Goal: Transaction & Acquisition: Download file/media

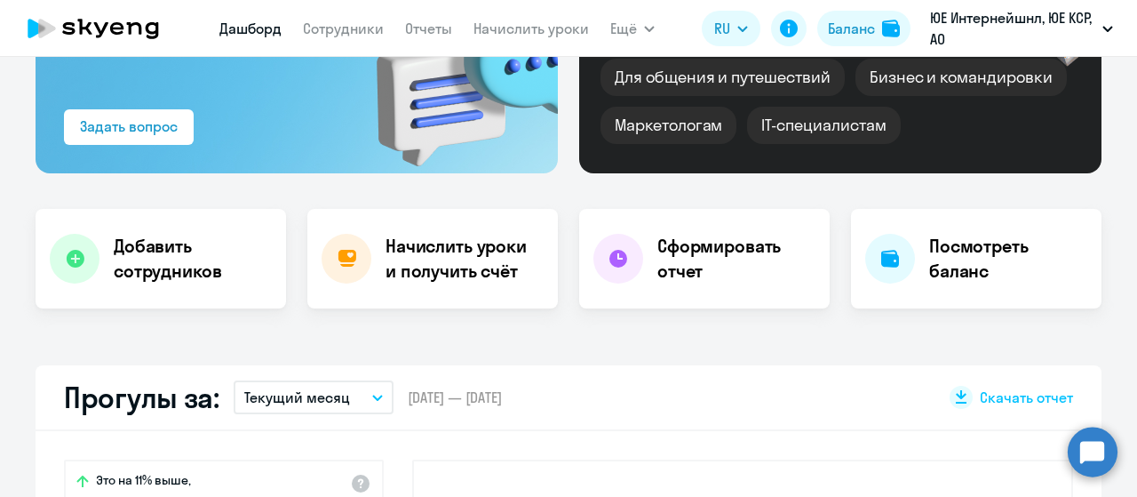
scroll to position [267, 0]
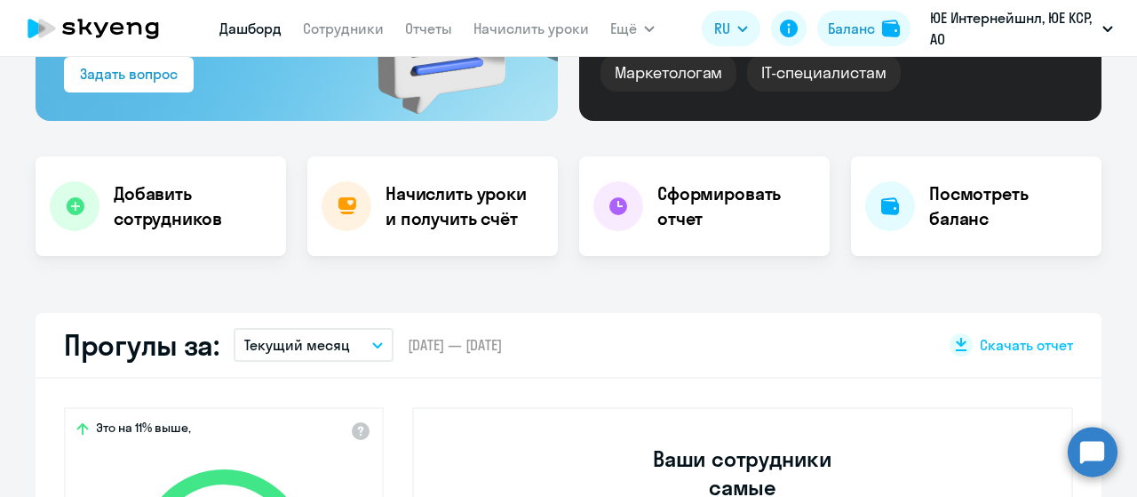
select select "30"
click at [997, 216] on h4 "Посмотреть баланс" at bounding box center [1008, 206] width 158 height 50
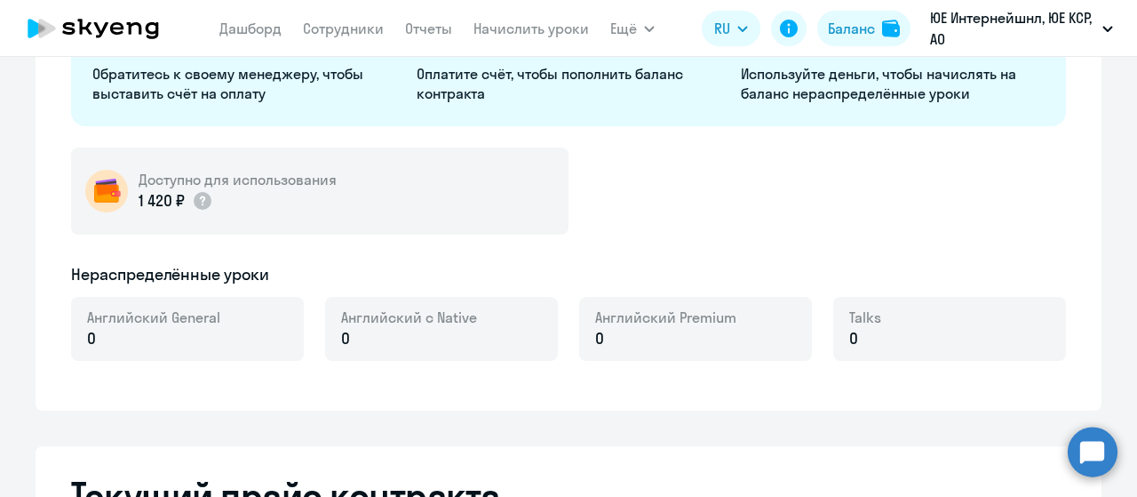
select select "english_adult_not_native_speaker"
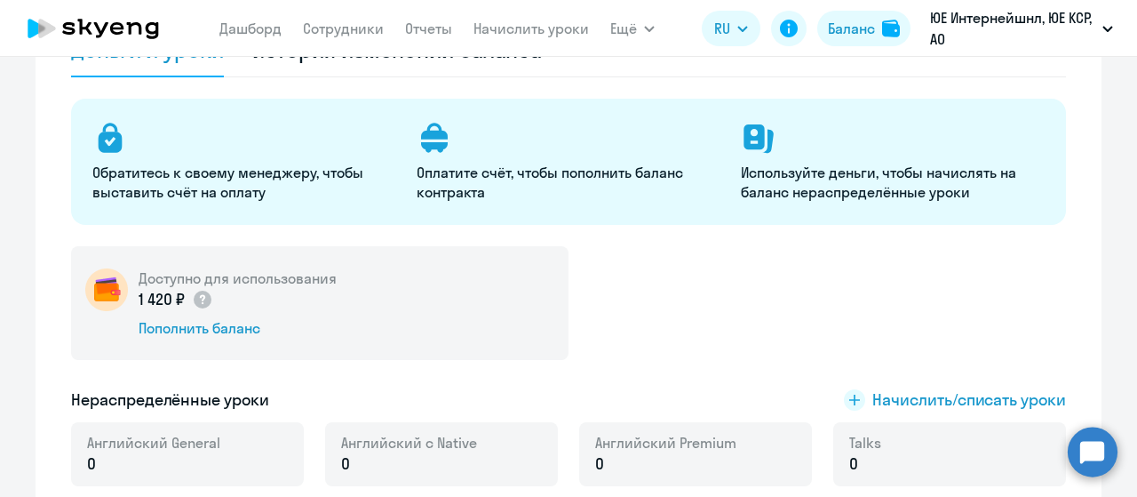
scroll to position [84, 0]
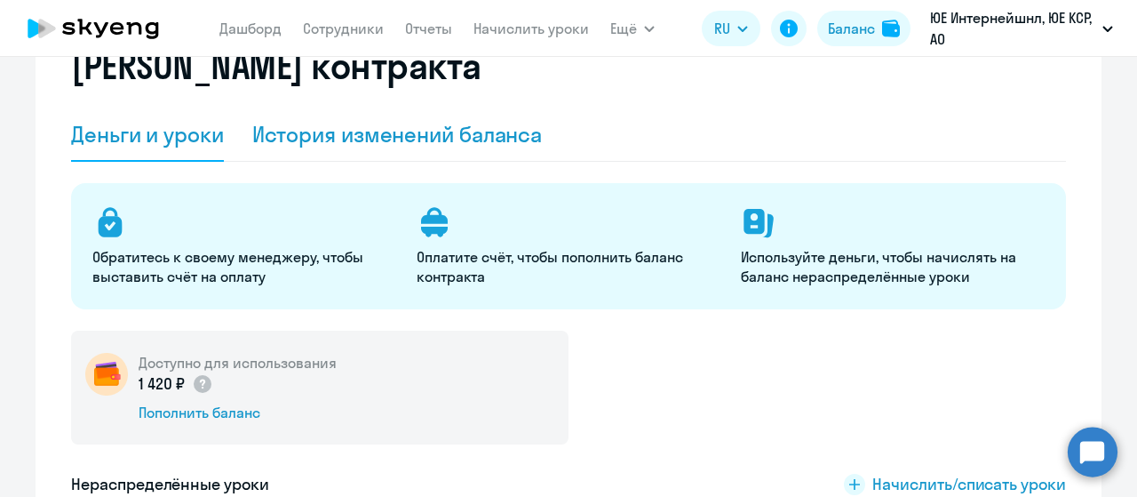
click at [369, 141] on div "История изменений баланса" at bounding box center [397, 134] width 291 height 28
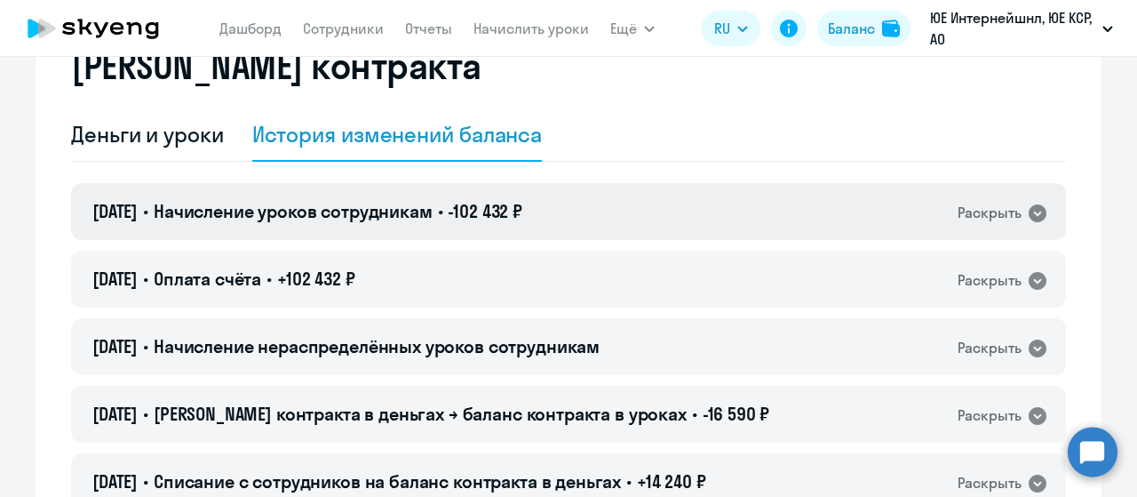
click at [1029, 212] on icon at bounding box center [1037, 213] width 21 height 21
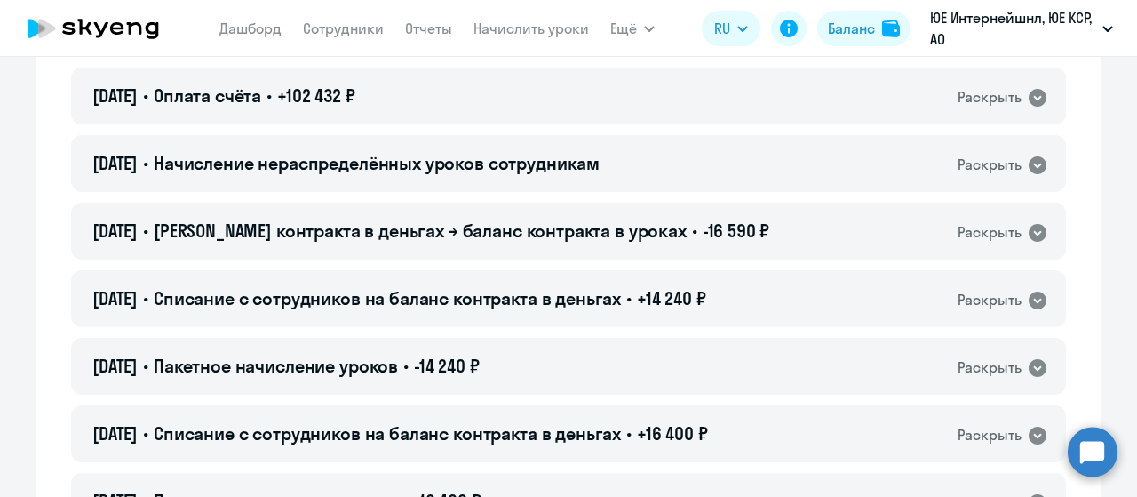
scroll to position [533, 0]
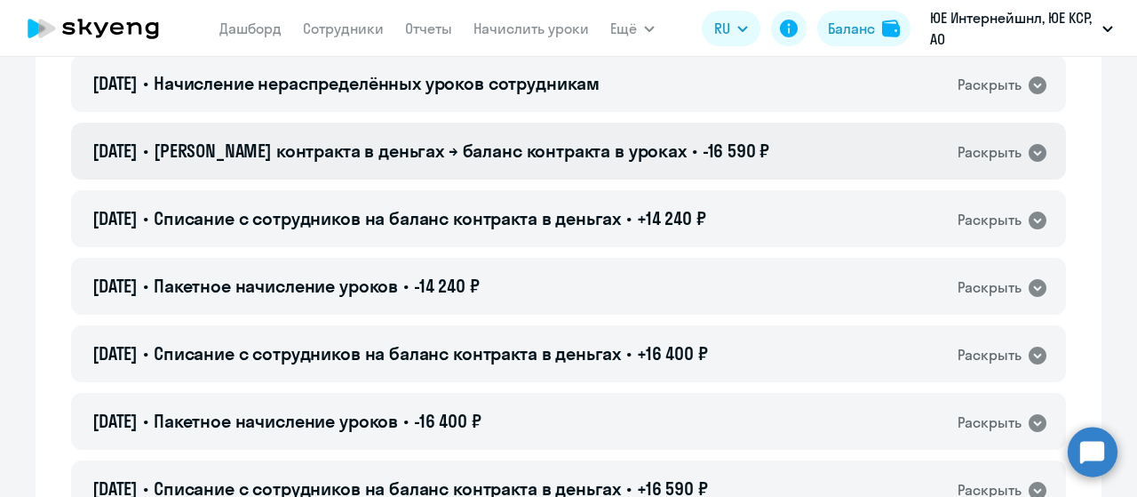
click at [1034, 147] on icon at bounding box center [1038, 153] width 18 height 18
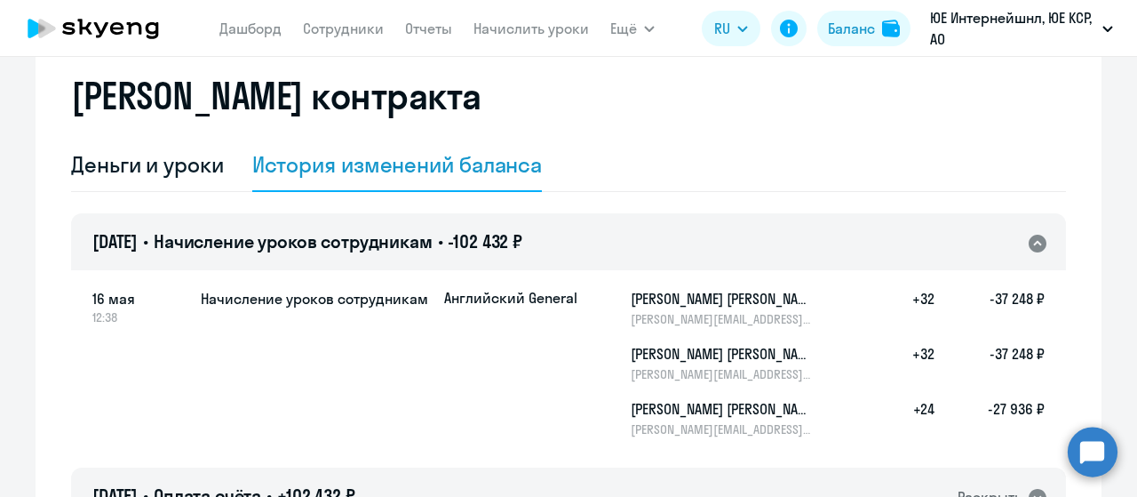
scroll to position [0, 0]
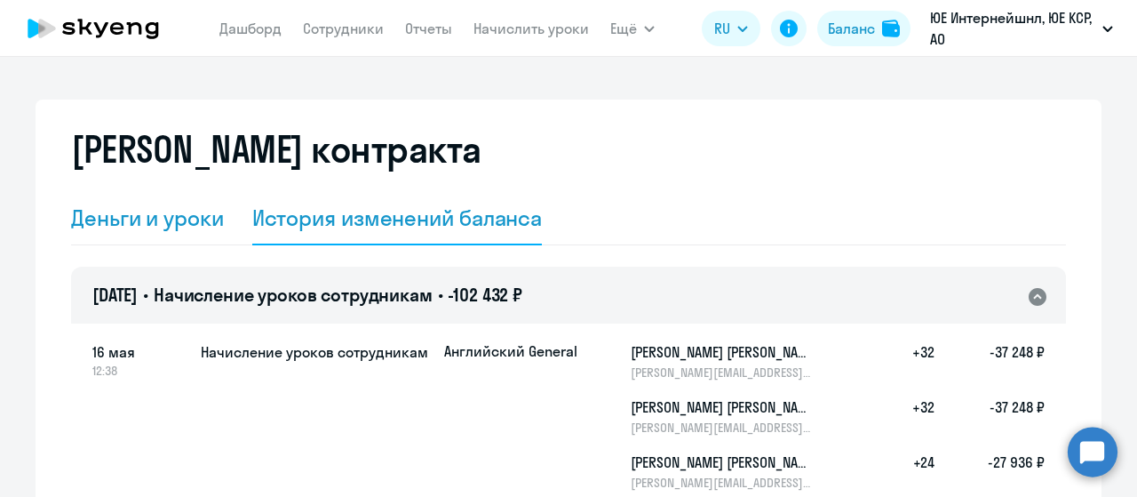
click at [94, 218] on div "Деньги и уроки" at bounding box center [147, 217] width 153 height 28
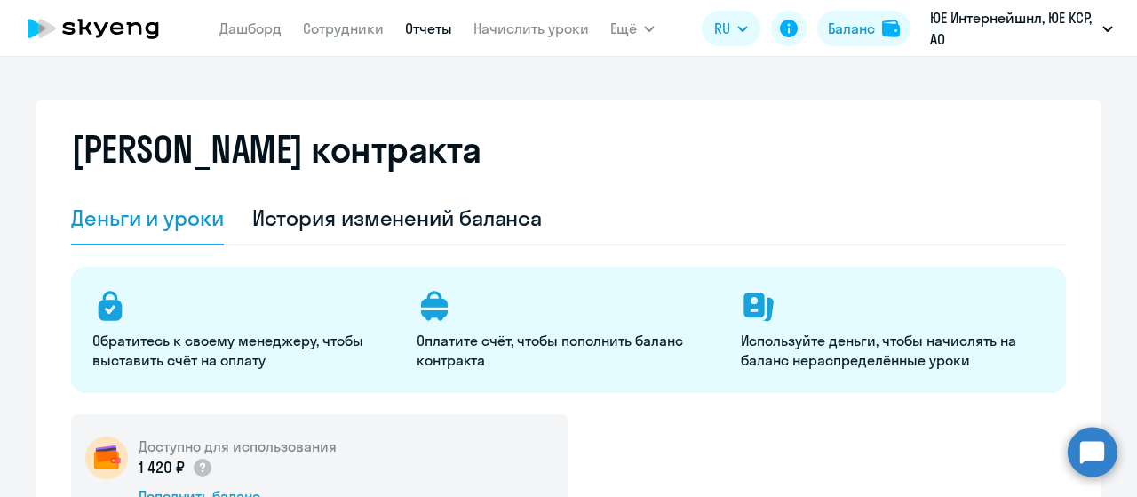
click at [426, 34] on link "Отчеты" at bounding box center [428, 29] width 47 height 18
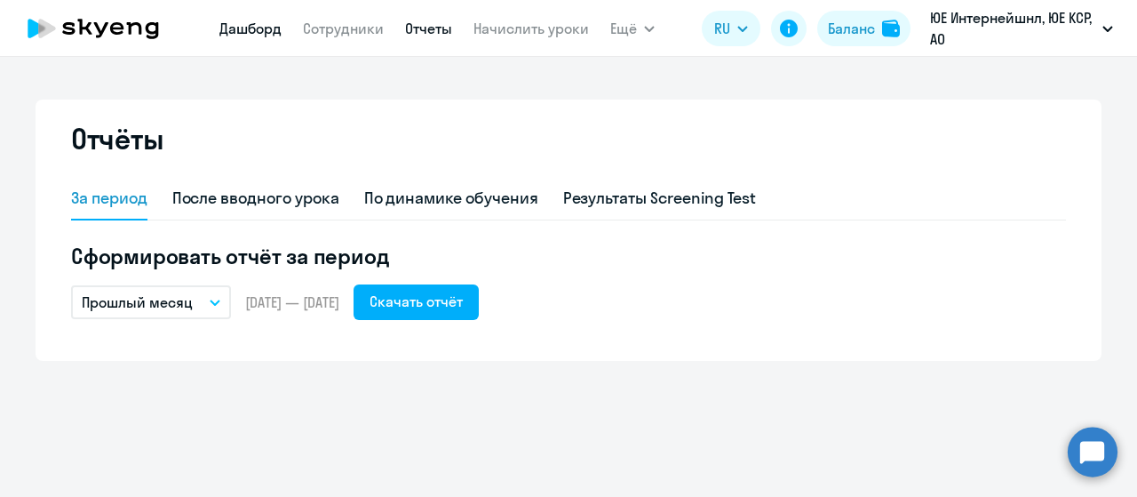
click at [260, 30] on link "Дашборд" at bounding box center [250, 29] width 62 height 18
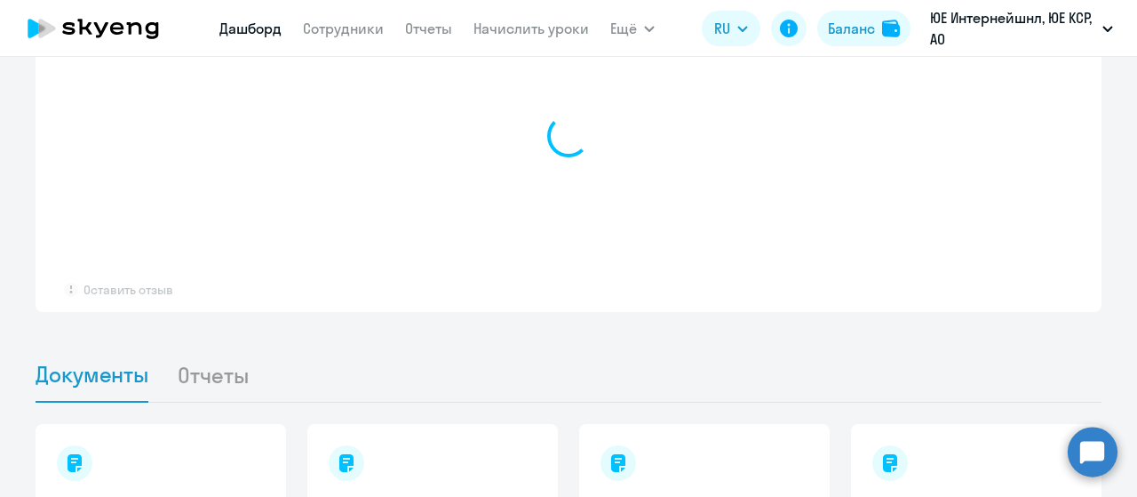
scroll to position [1422, 0]
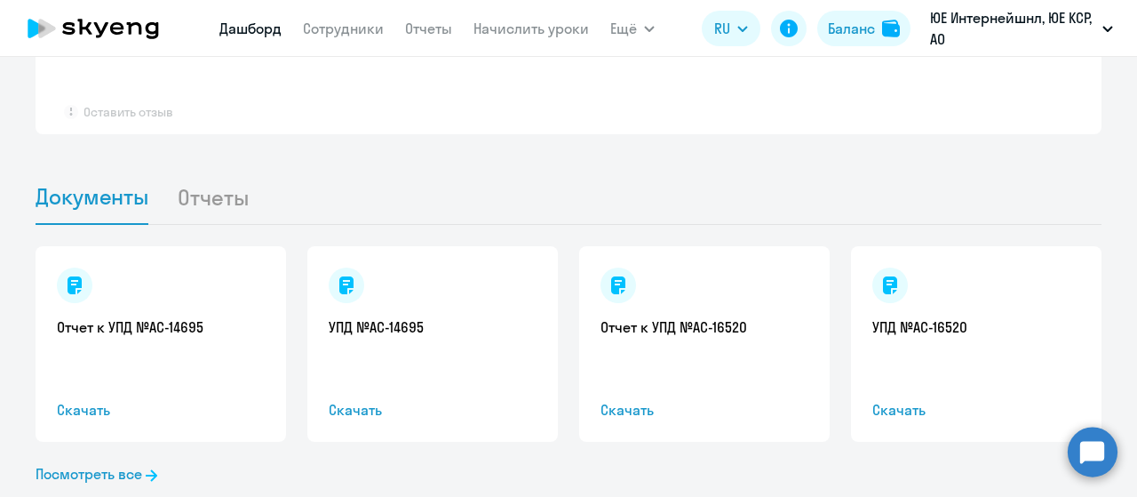
select select "30"
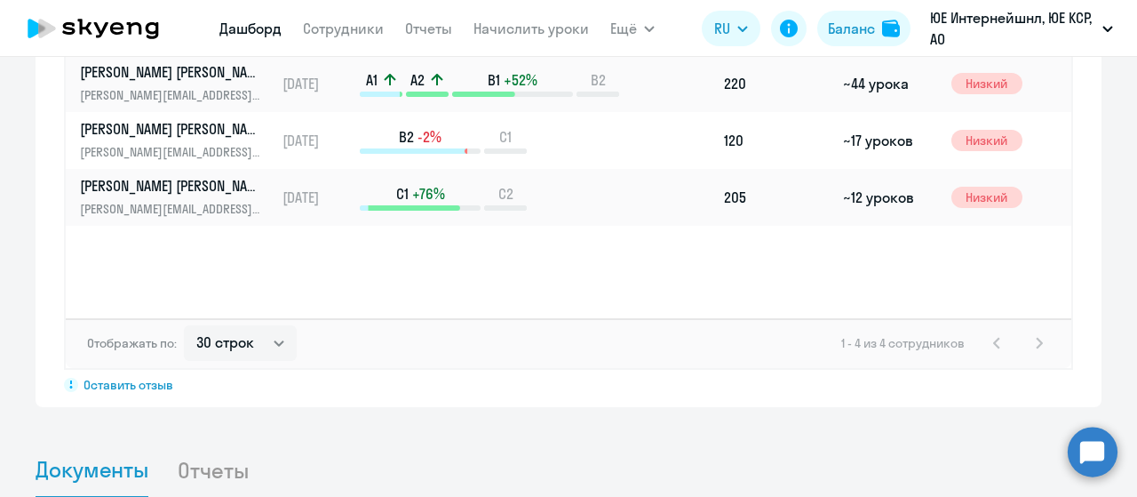
scroll to position [1694, 0]
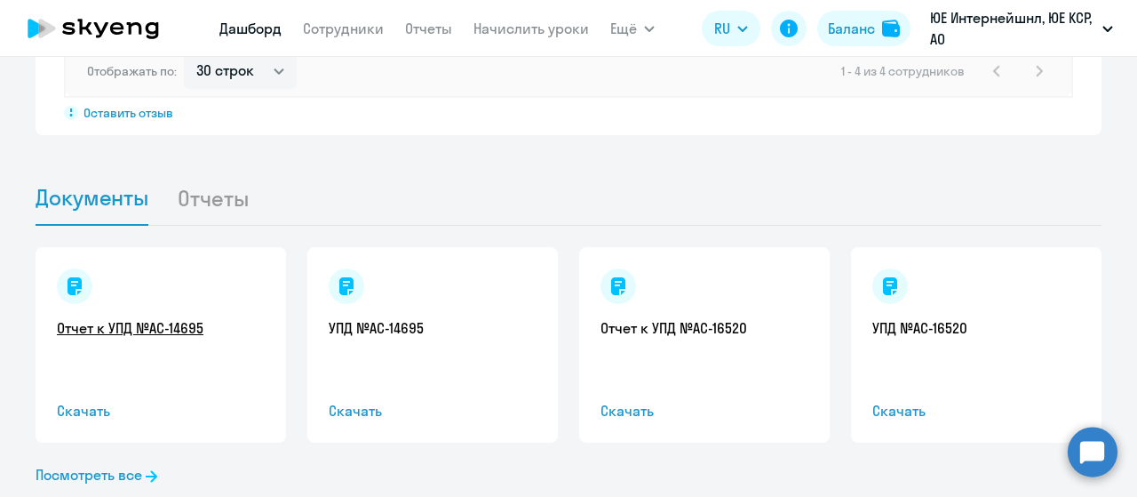
click at [104, 318] on link "Отчет к УПД №AC-14695" at bounding box center [161, 328] width 208 height 20
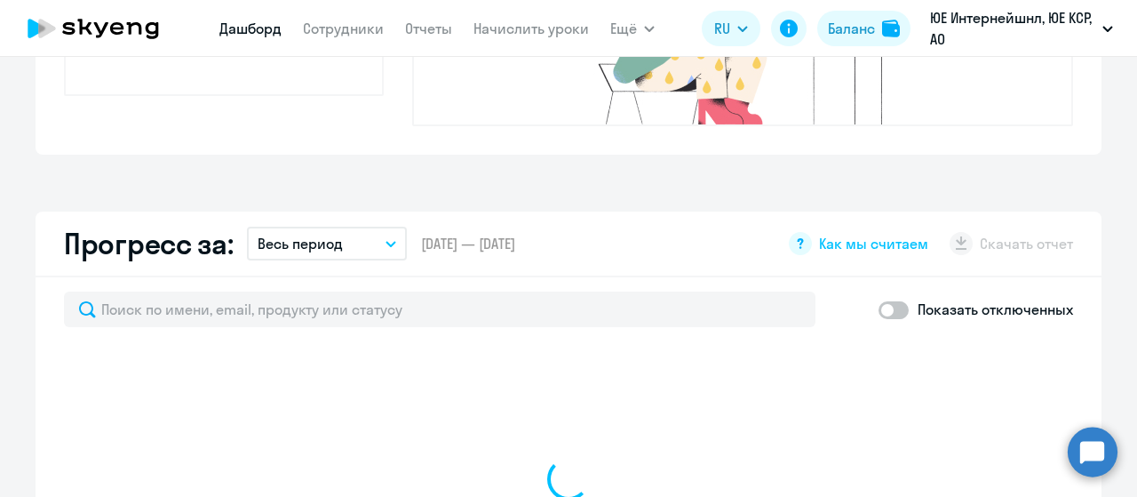
scroll to position [889, 0]
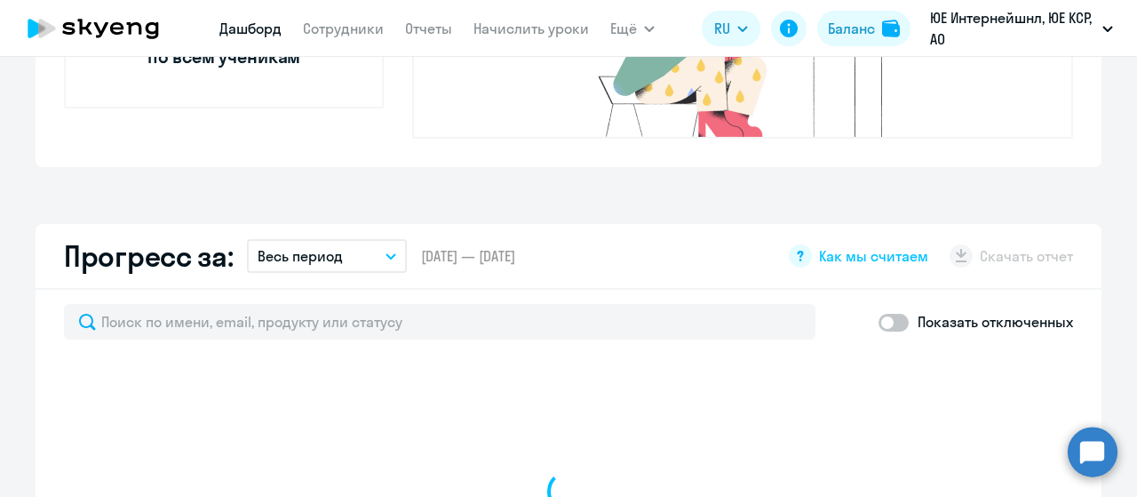
select select "30"
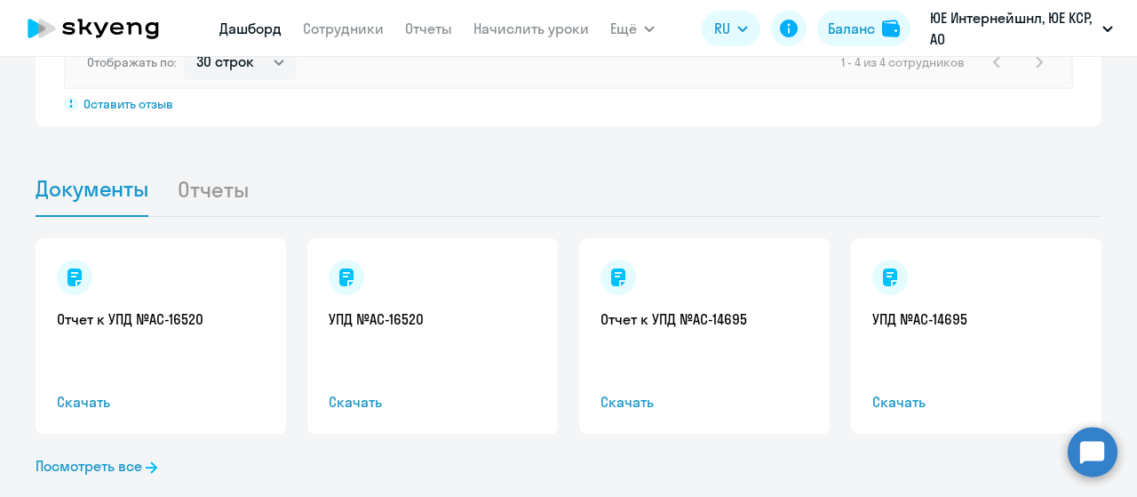
scroll to position [1710, 0]
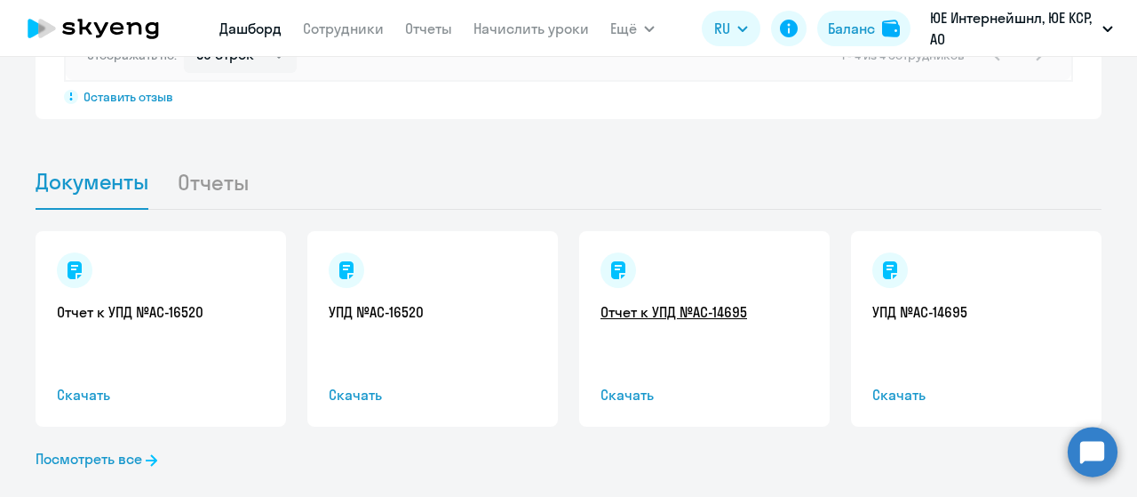
click at [685, 302] on link "Отчет к УПД №AC-14695" at bounding box center [705, 312] width 208 height 20
click at [404, 302] on link "УПД №AC-16520" at bounding box center [433, 312] width 208 height 20
click at [922, 302] on link "УПД №AC-14695" at bounding box center [977, 312] width 208 height 20
click at [133, 448] on link "Посмотреть все" at bounding box center [97, 458] width 122 height 21
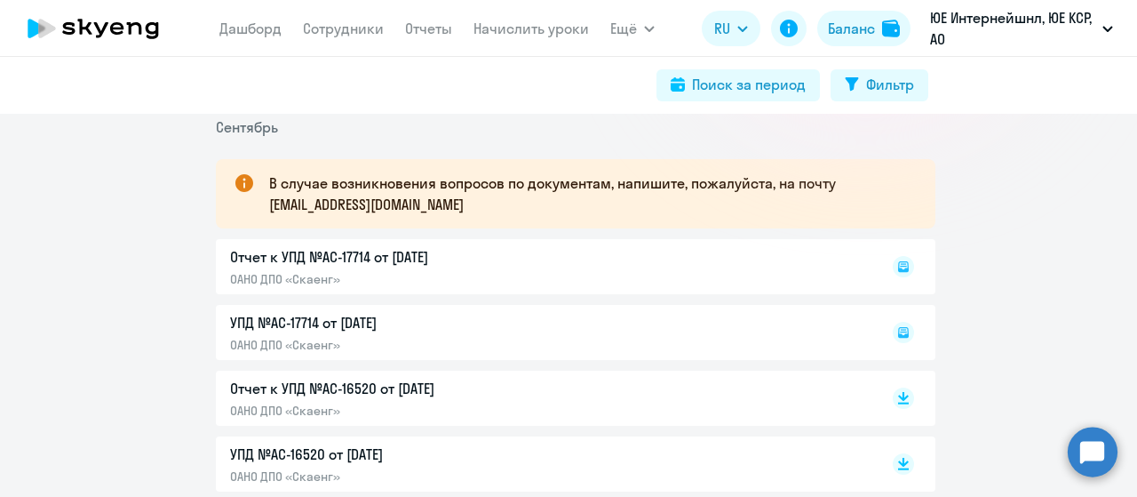
scroll to position [267, 0]
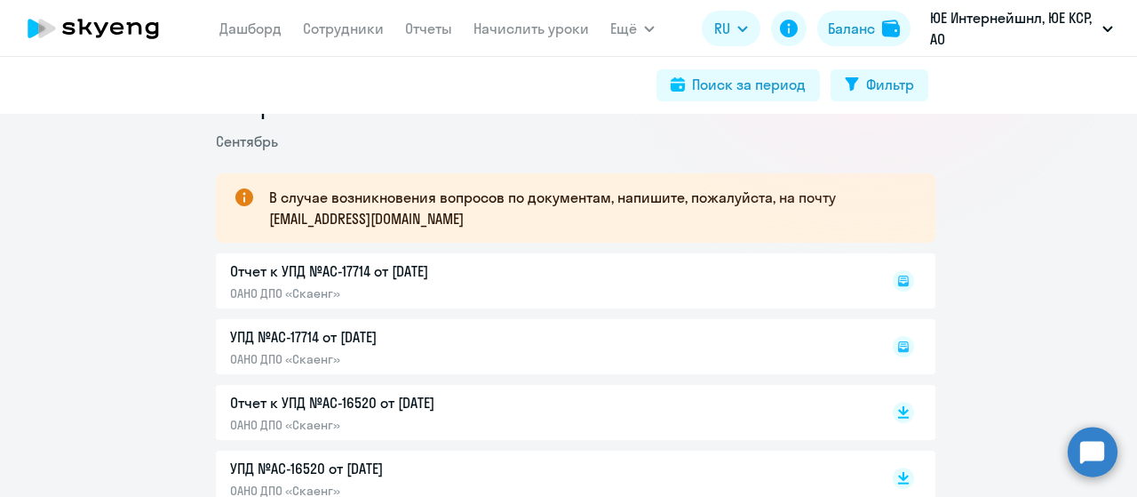
click at [391, 275] on div "Отчет к УПД №AC-17714 от [DATE] ОАНО ДПО «Скаенг»" at bounding box center [576, 280] width 720 height 55
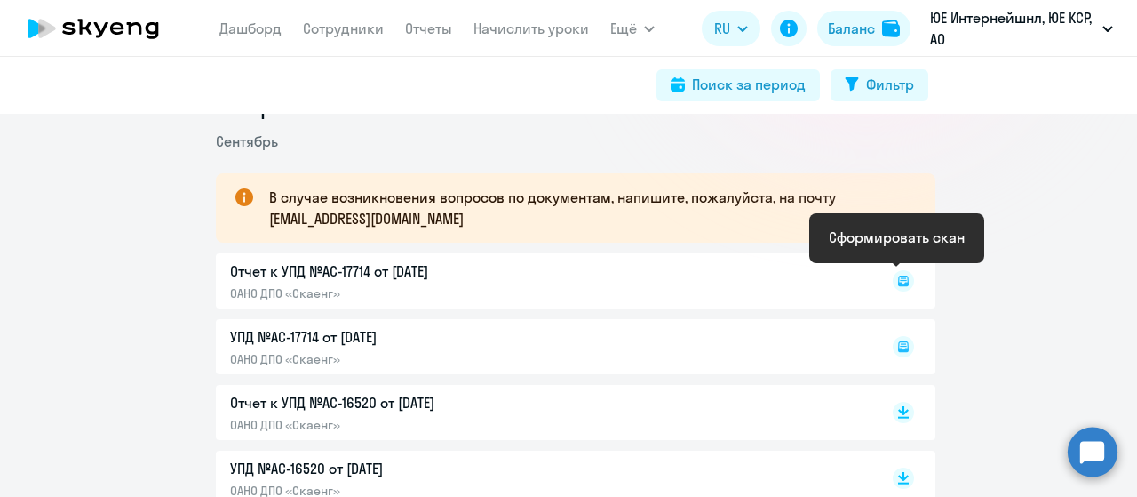
click at [900, 278] on icon at bounding box center [902, 277] width 5 height 1
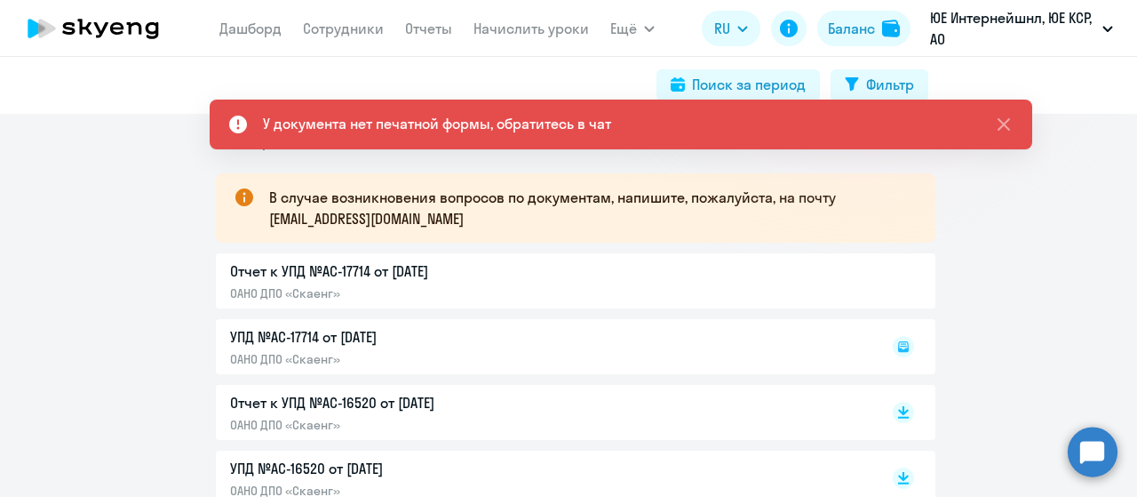
click at [251, 284] on div "Отчет к УПД №AC-17714 от [DATE] ОАНО ДПО «Скаенг»" at bounding box center [576, 280] width 720 height 55
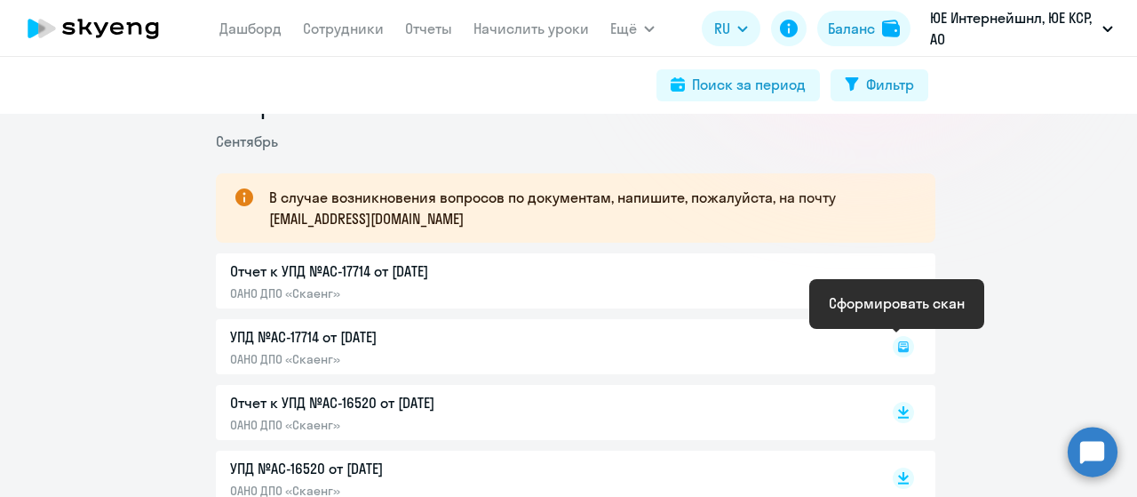
click at [898, 349] on icon at bounding box center [903, 346] width 11 height 11
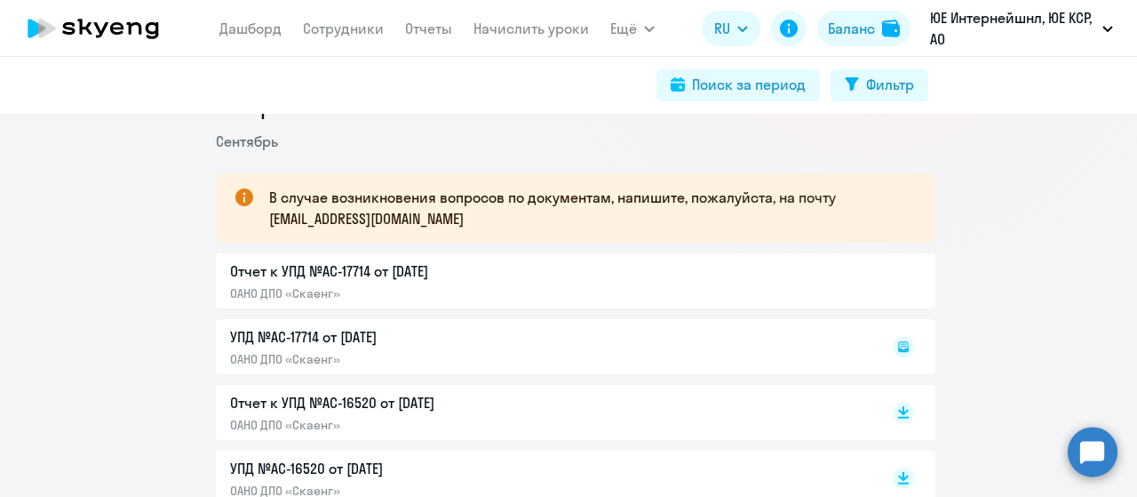
scroll to position [355, 0]
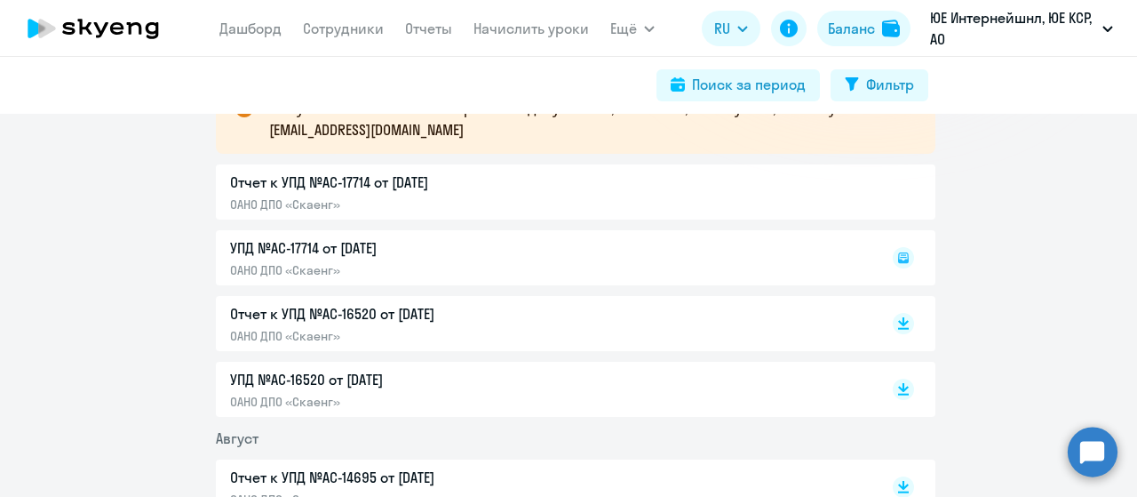
click at [338, 251] on div "УПД №AC-17714 от [DATE] ОАНО ДПО «Скаенг»" at bounding box center [576, 257] width 720 height 55
click at [238, 257] on div "УПД №AC-17714 от [DATE] ОАНО ДПО «Скаенг»" at bounding box center [576, 257] width 720 height 55
click at [382, 255] on div "УПД №AC-17714 от [DATE] ОАНО ДПО «Скаенг»" at bounding box center [576, 257] width 720 height 55
click at [898, 261] on icon at bounding box center [903, 257] width 10 height 7
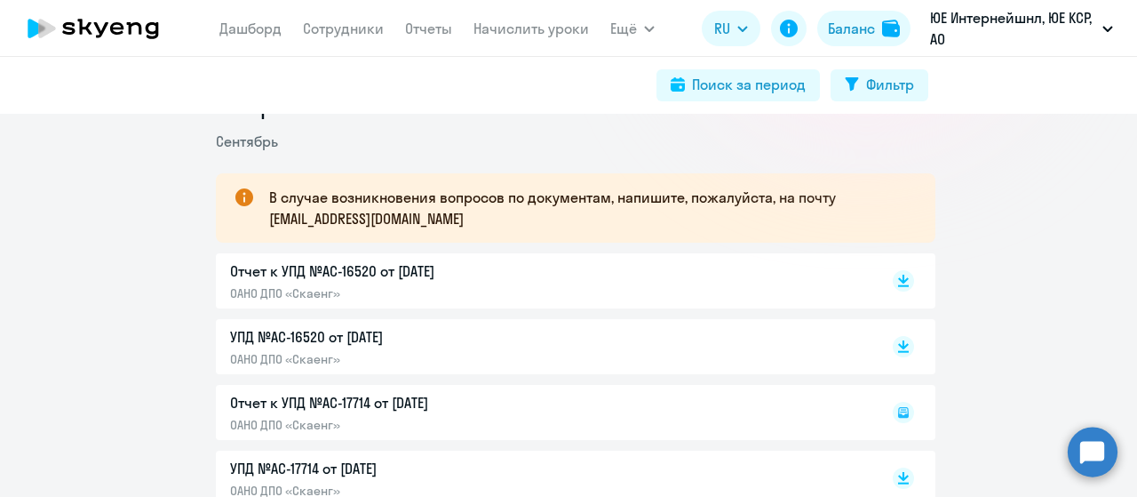
click at [315, 338] on p "УПД №AC-16520 от [DATE]" at bounding box center [416, 336] width 373 height 21
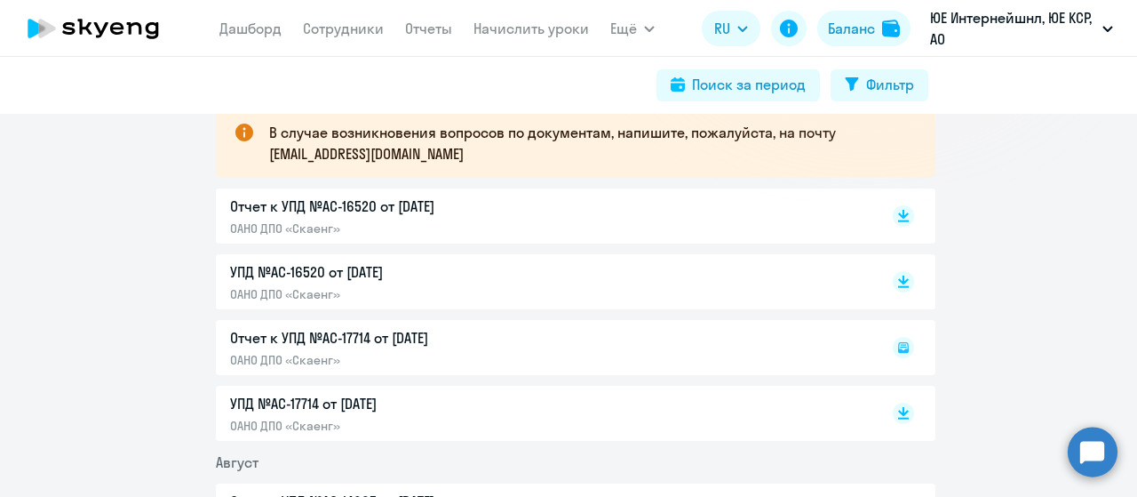
scroll to position [355, 0]
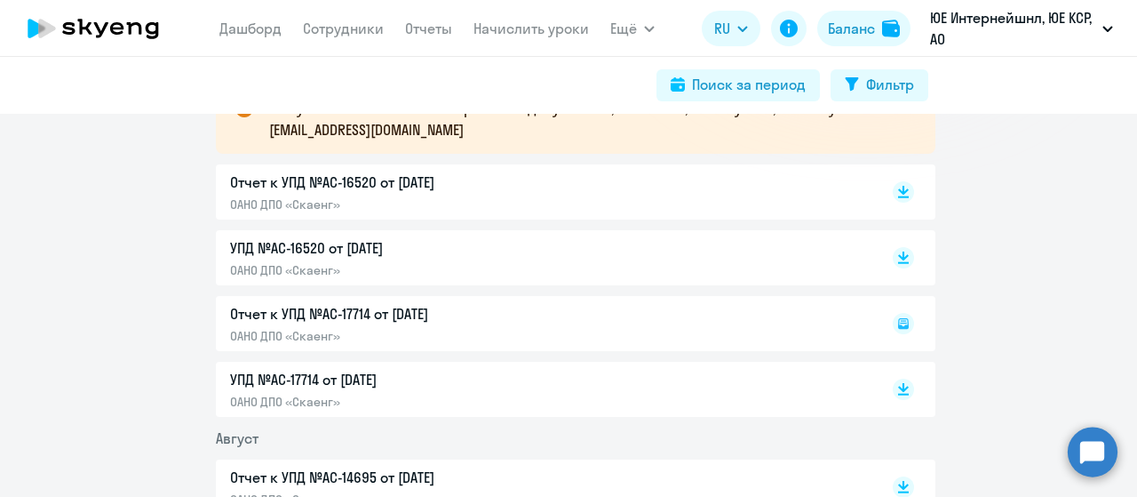
click at [377, 378] on p "УПД №AC-17714 от [DATE]" at bounding box center [416, 379] width 373 height 21
click at [307, 313] on div "Отчет к УПД №AC-17714 от [DATE] ОАНО ДПО «Скаенг»" at bounding box center [576, 323] width 720 height 55
click at [381, 336] on div "Отчет к УПД №AC-17714 от [DATE] ОАНО ДПО «Скаенг»" at bounding box center [576, 323] width 720 height 55
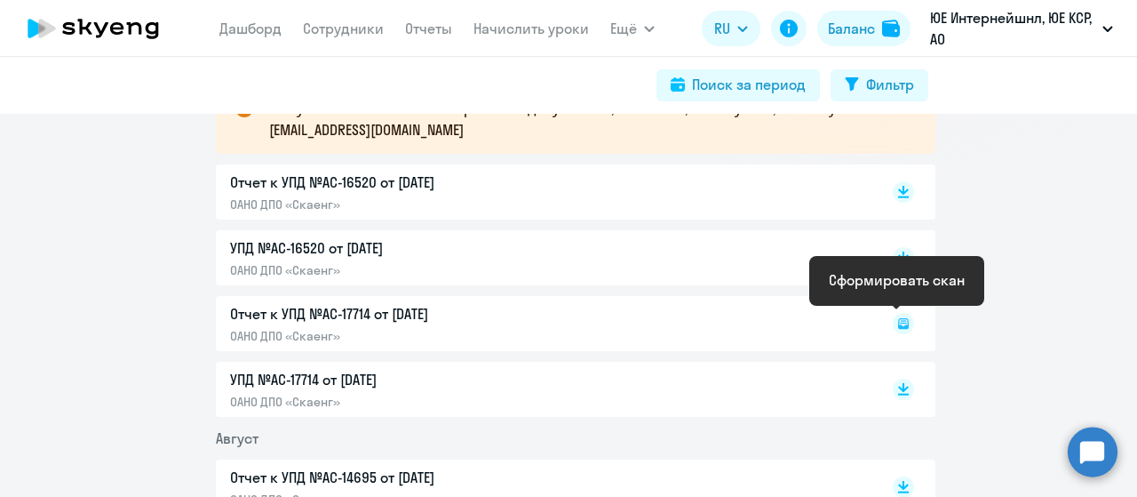
click at [893, 324] on rect at bounding box center [903, 323] width 21 height 21
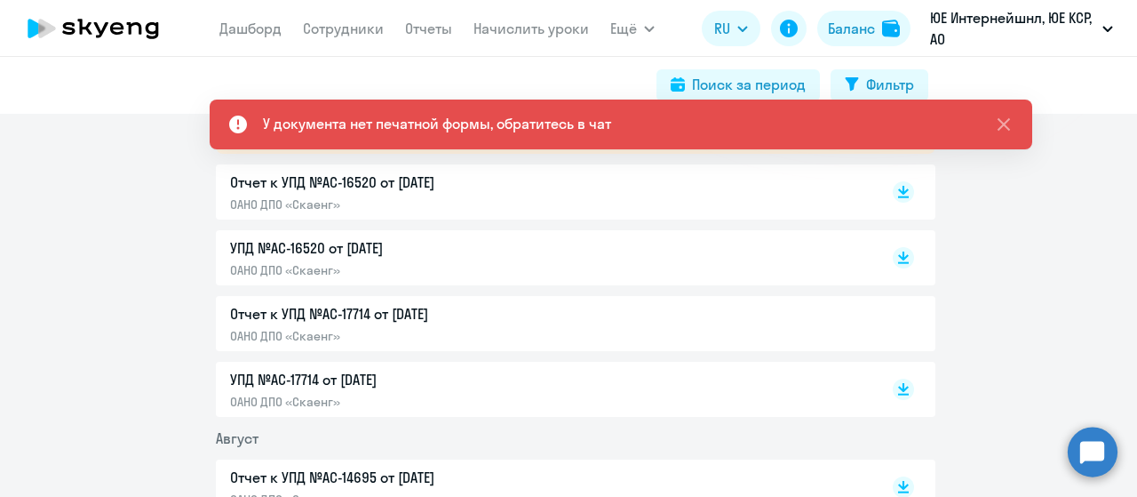
click at [894, 323] on div at bounding box center [885, 323] width 59 height 41
click at [610, 322] on div "Отчет к УПД №AC-17714 от [DATE] ОАНО ДПО «Скаенг»" at bounding box center [576, 323] width 720 height 55
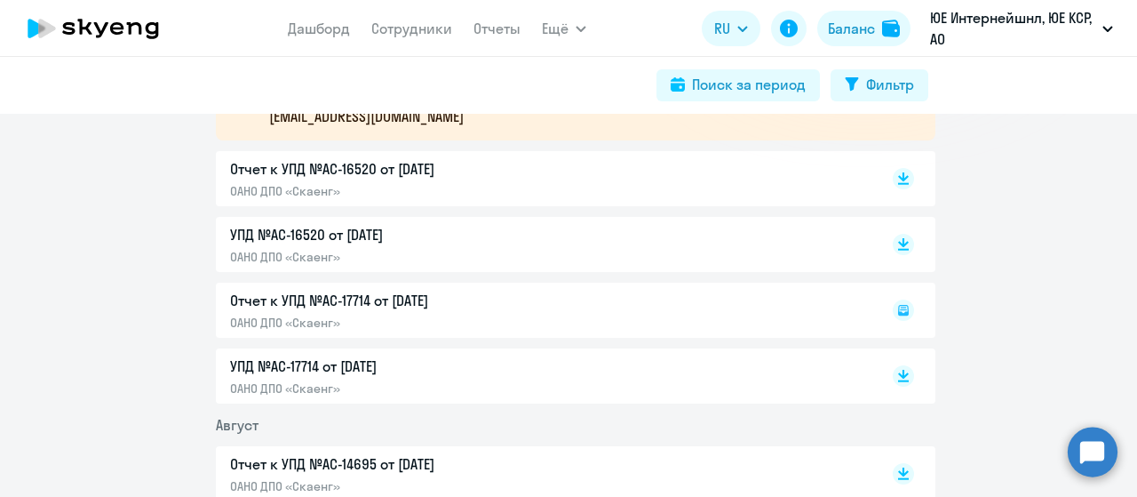
scroll to position [267, 0]
